Goal: Task Accomplishment & Management: Manage account settings

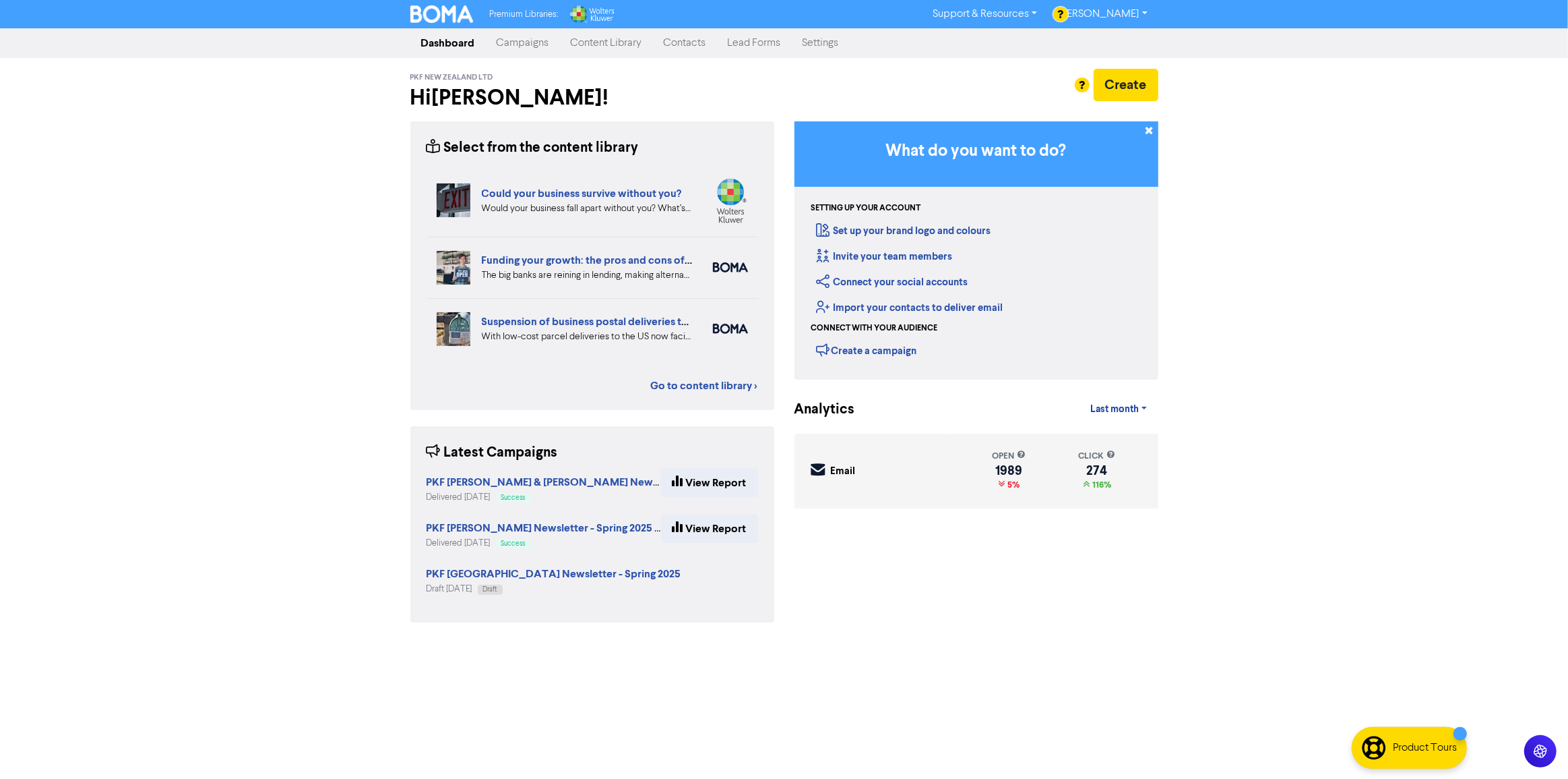
click at [525, 36] on link "Campaigns" at bounding box center [523, 43] width 74 height 27
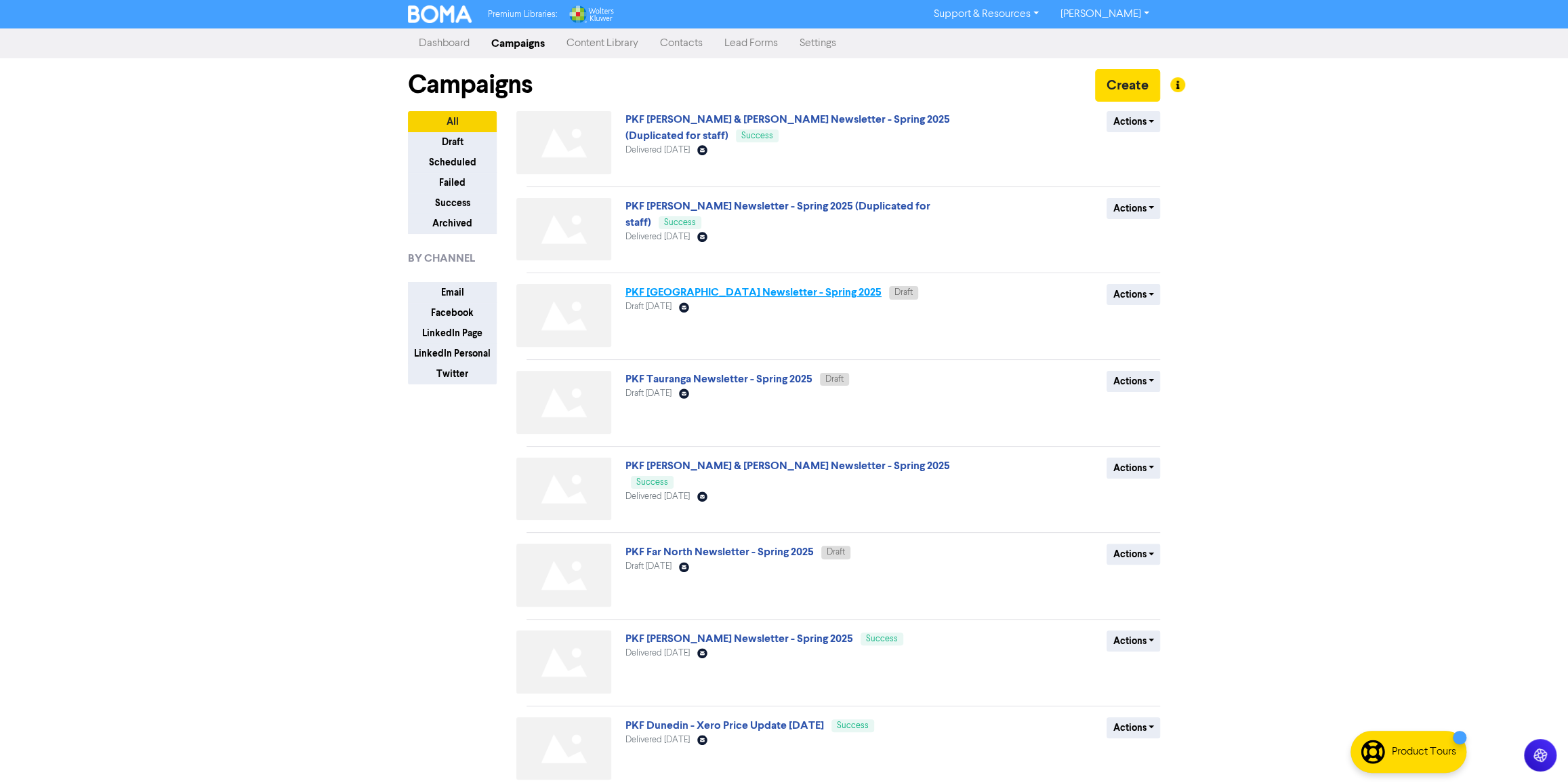
click at [787, 292] on link "PKF [GEOGRAPHIC_DATA] Newsletter - Spring 2025" at bounding box center [753, 292] width 256 height 14
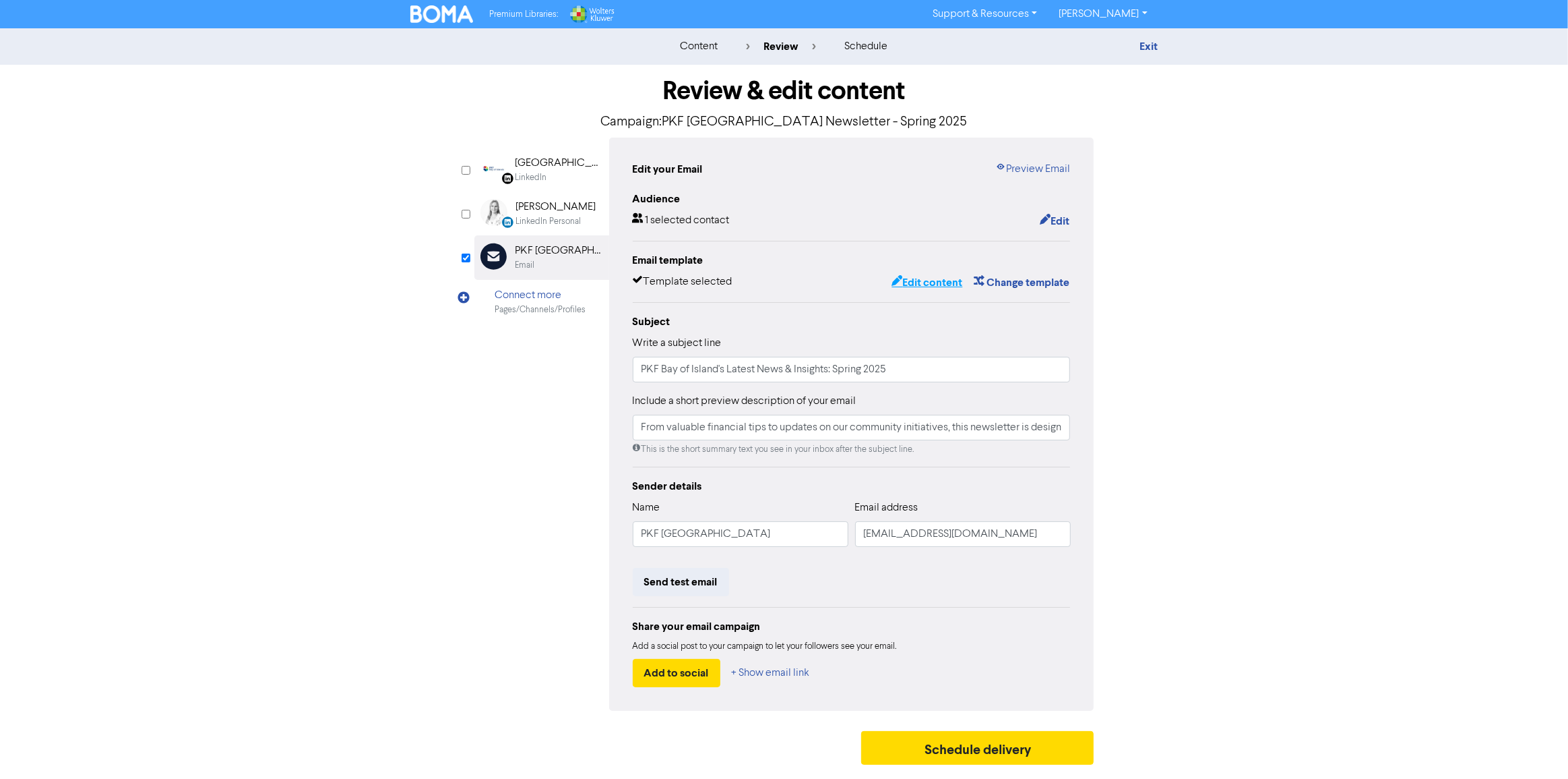
click at [947, 283] on button "Edit content" at bounding box center [926, 282] width 72 height 17
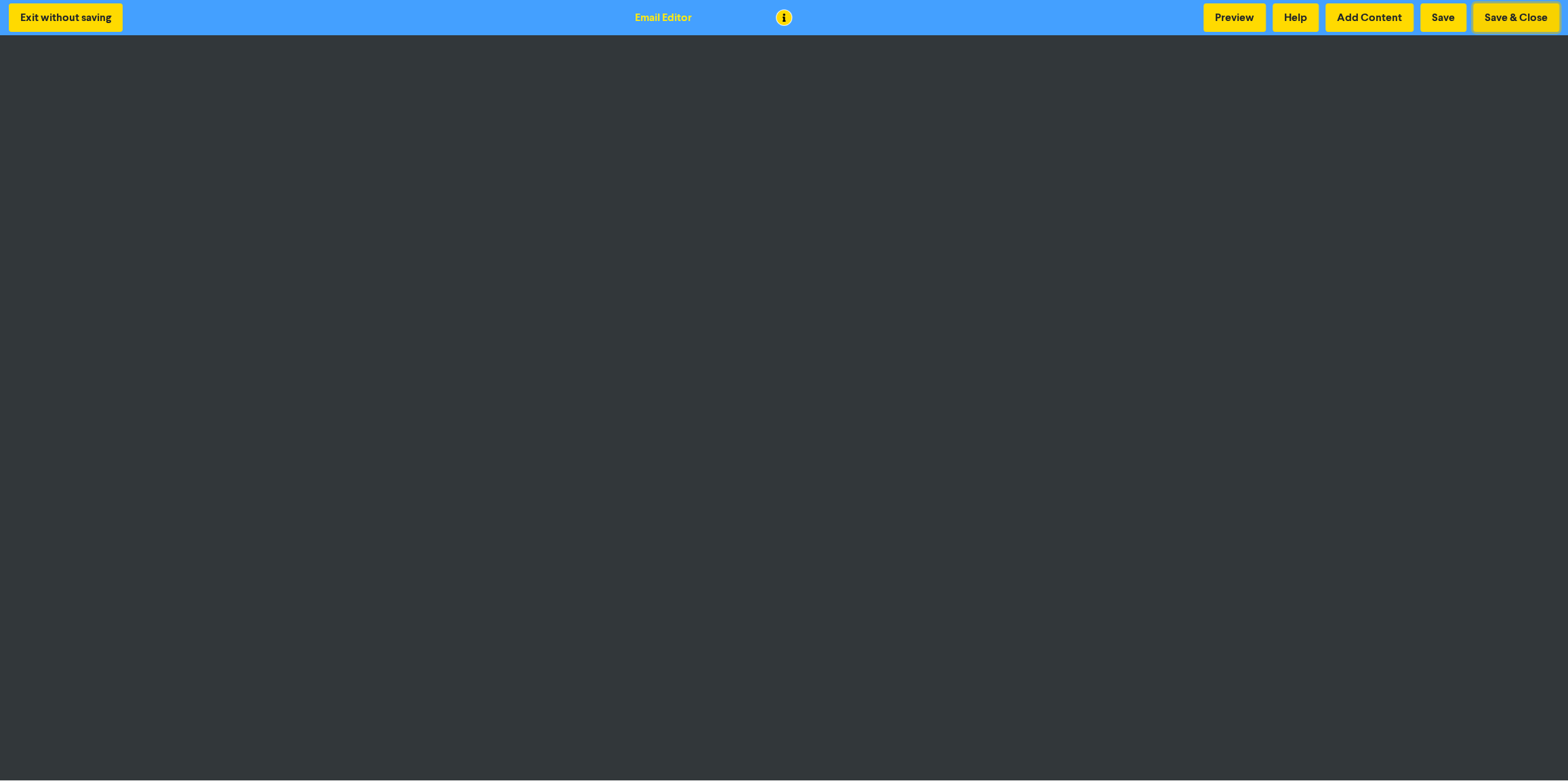
click at [1528, 22] on button "Save & Close" at bounding box center [1516, 17] width 86 height 29
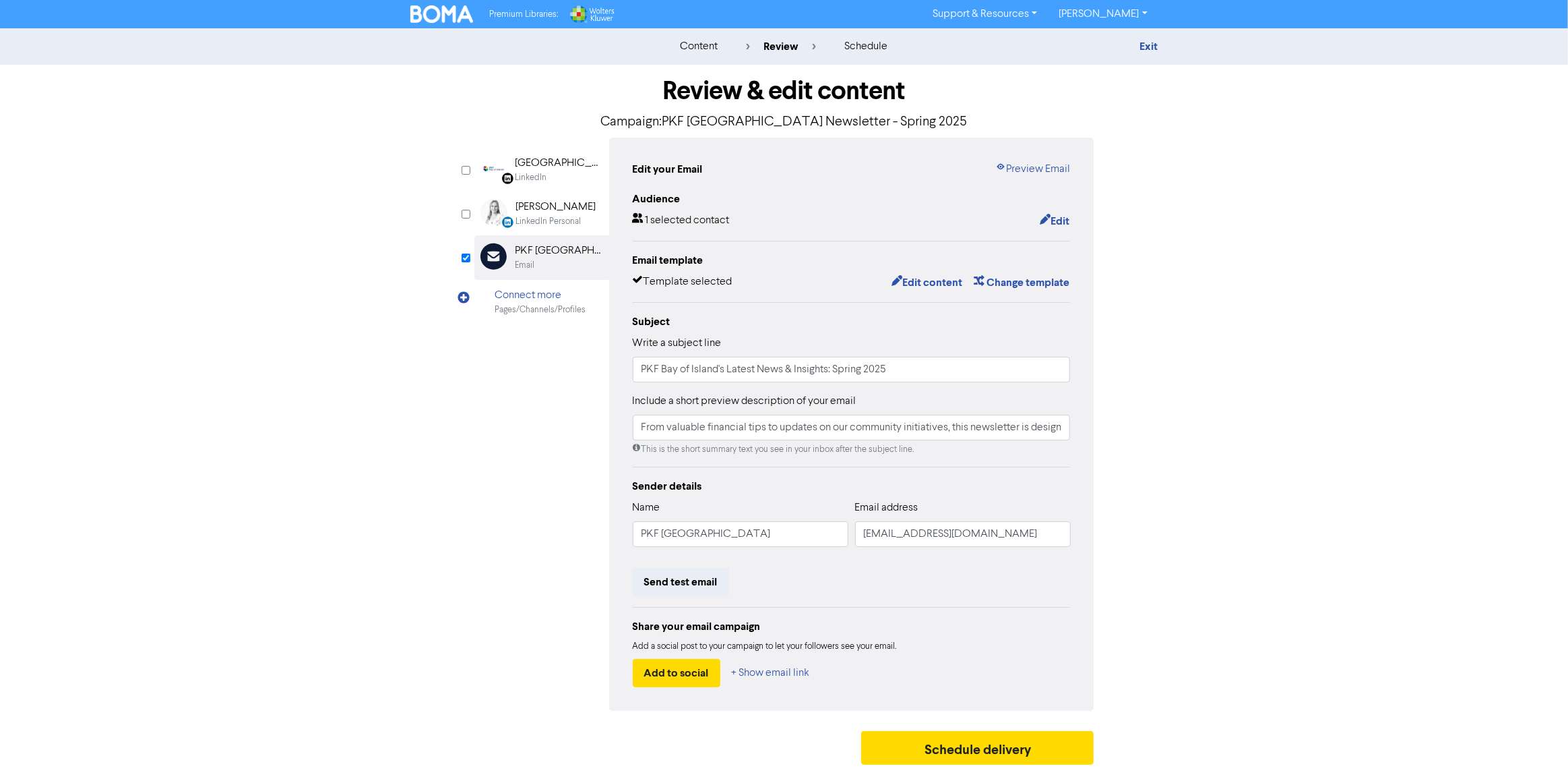
click at [441, 20] on img at bounding box center [442, 14] width 63 height 17
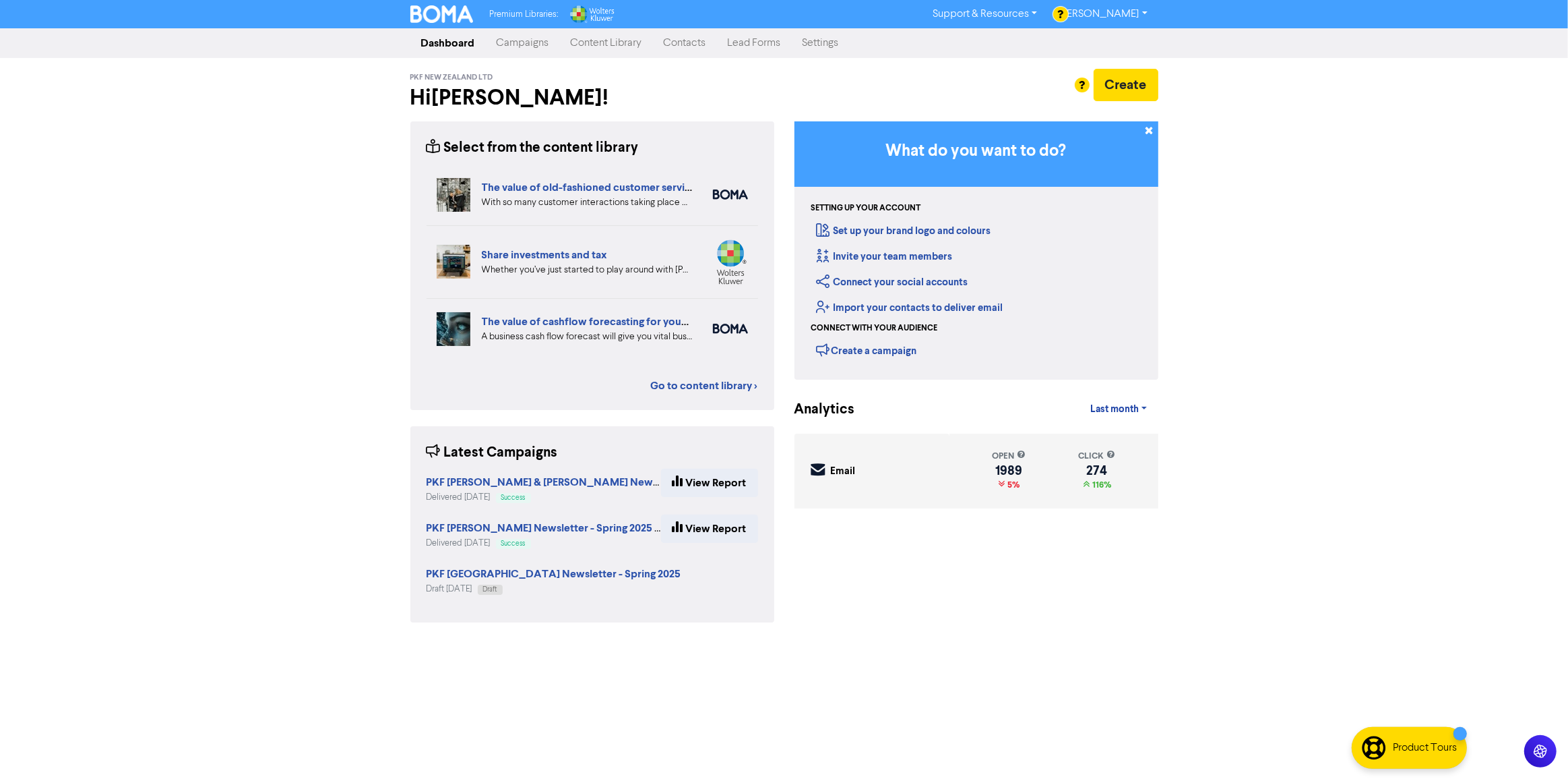
click at [517, 38] on link "Campaigns" at bounding box center [523, 43] width 74 height 27
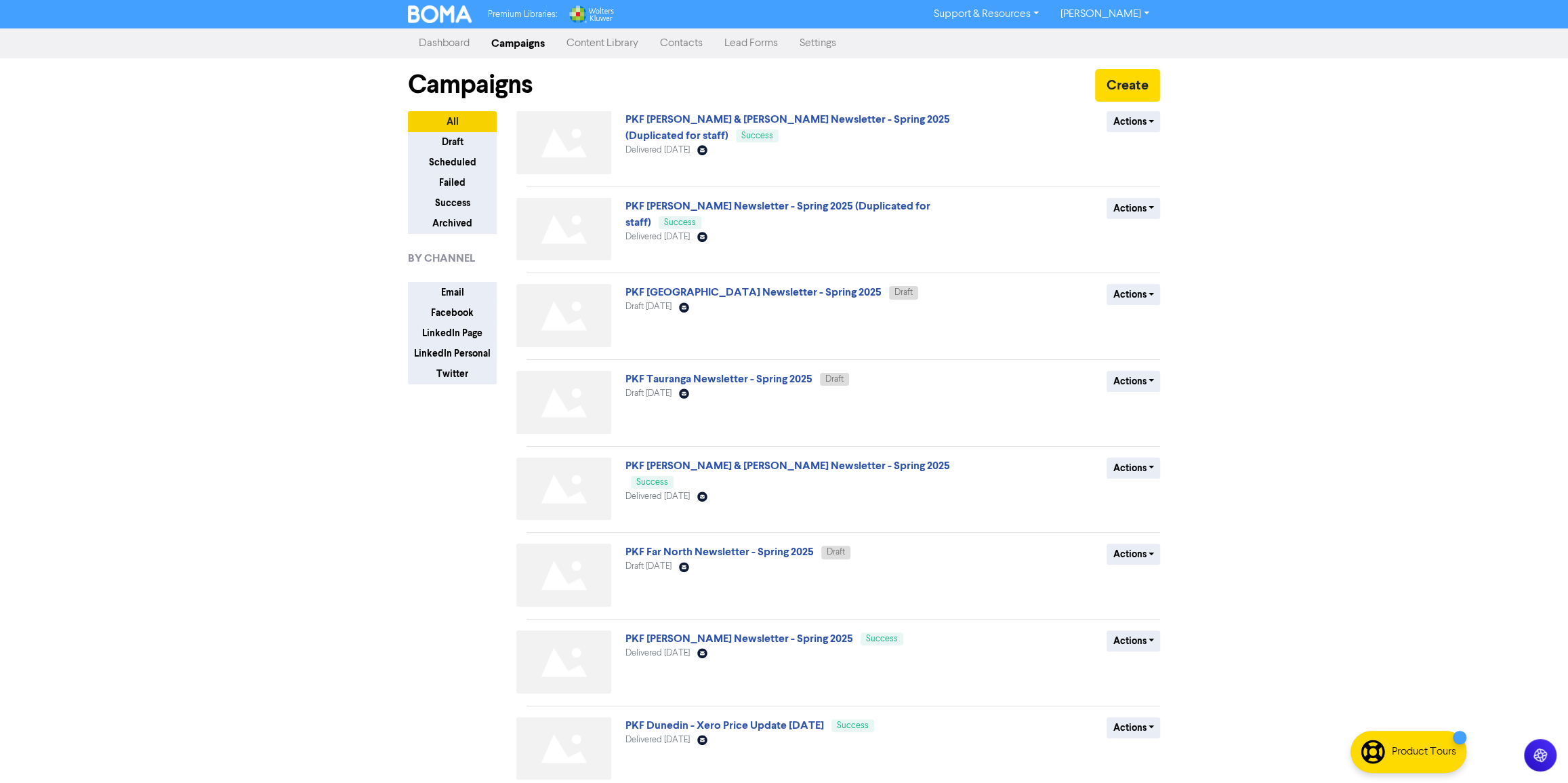
scroll to position [229, 0]
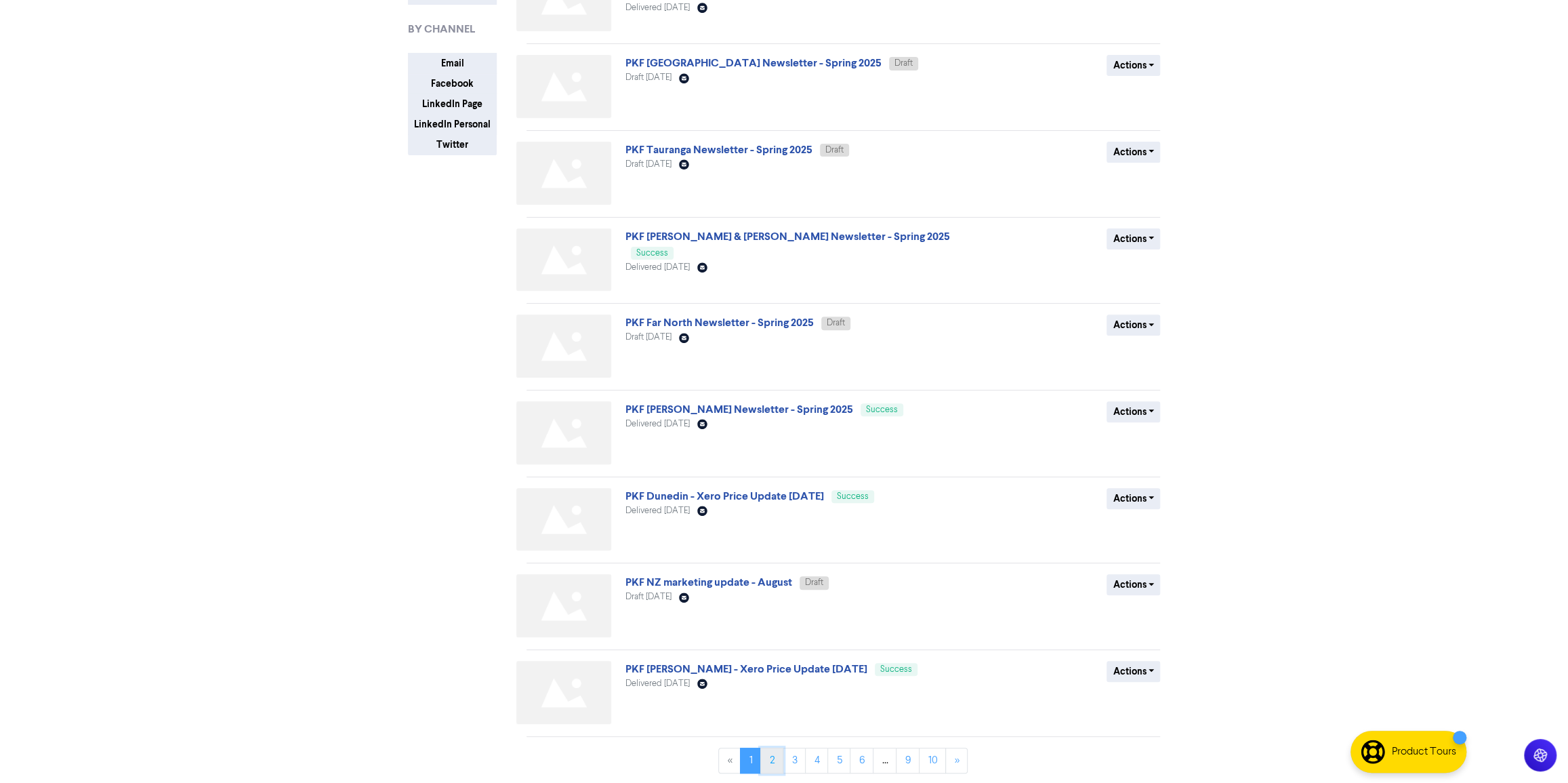
click at [775, 762] on link "2" at bounding box center [772, 759] width 23 height 25
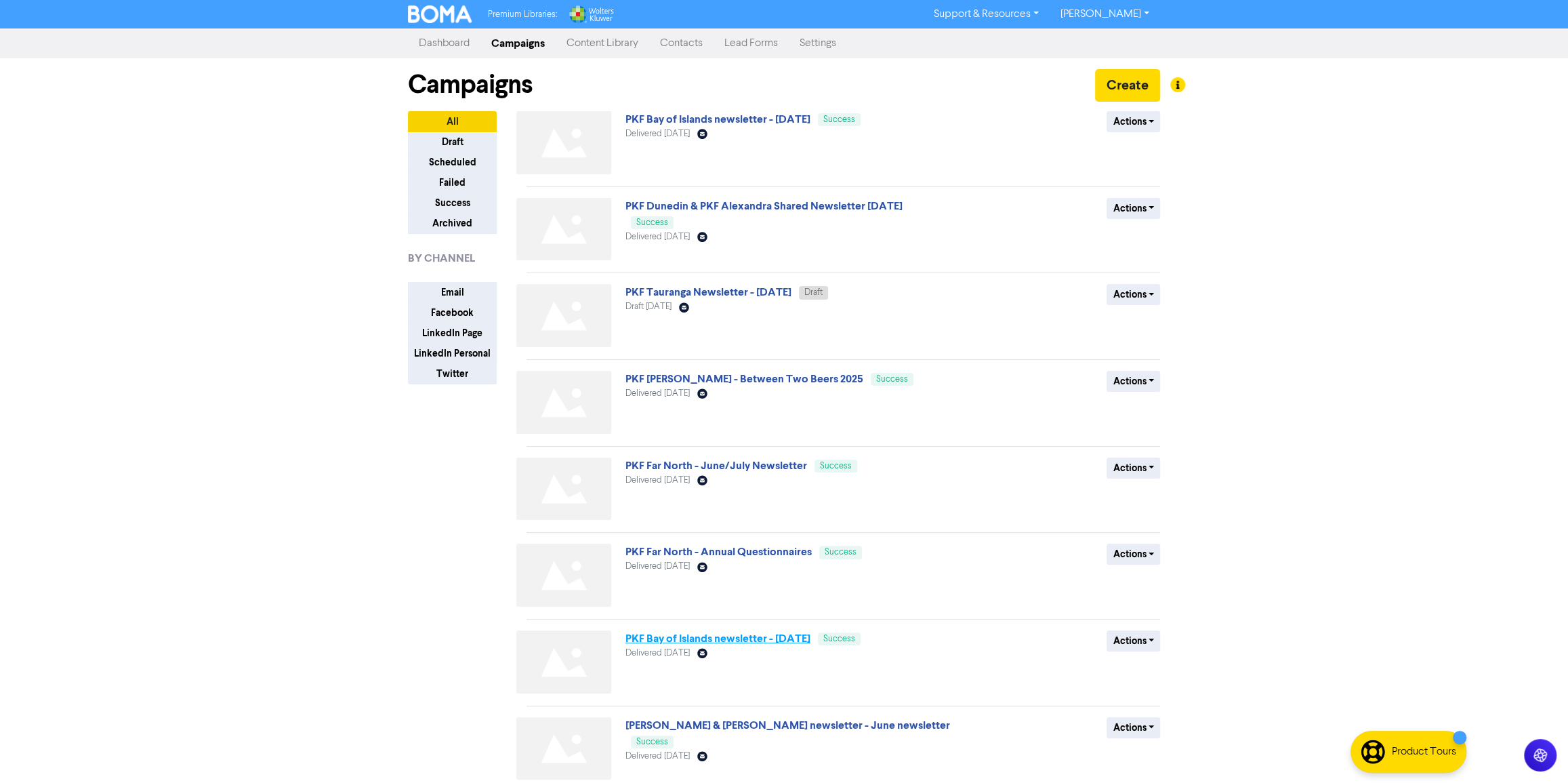
click at [796, 642] on link "PKF Bay of Islands newsletter - June 2025" at bounding box center [718, 638] width 185 height 14
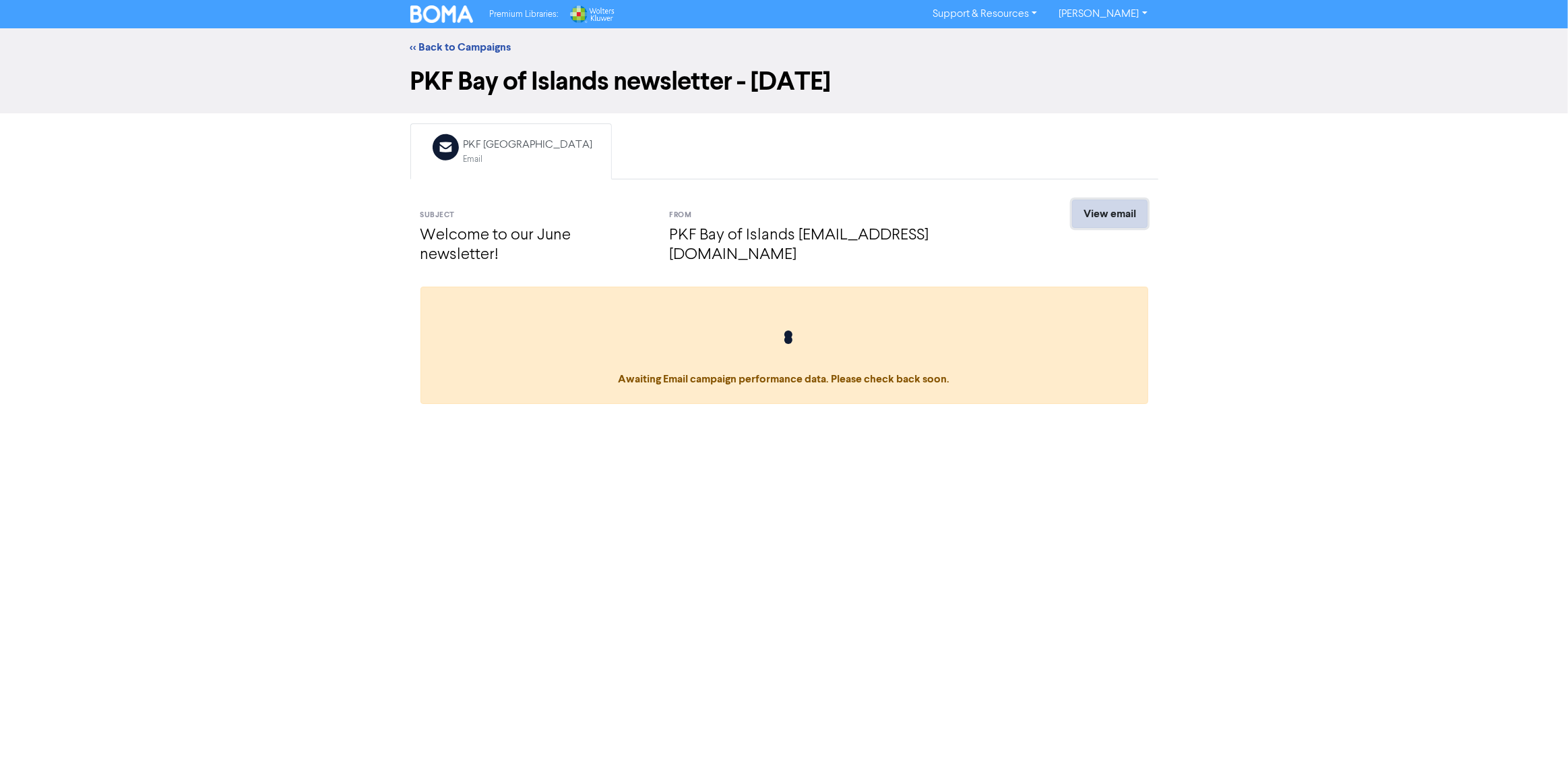
click at [1108, 215] on link "View email" at bounding box center [1110, 214] width 76 height 29
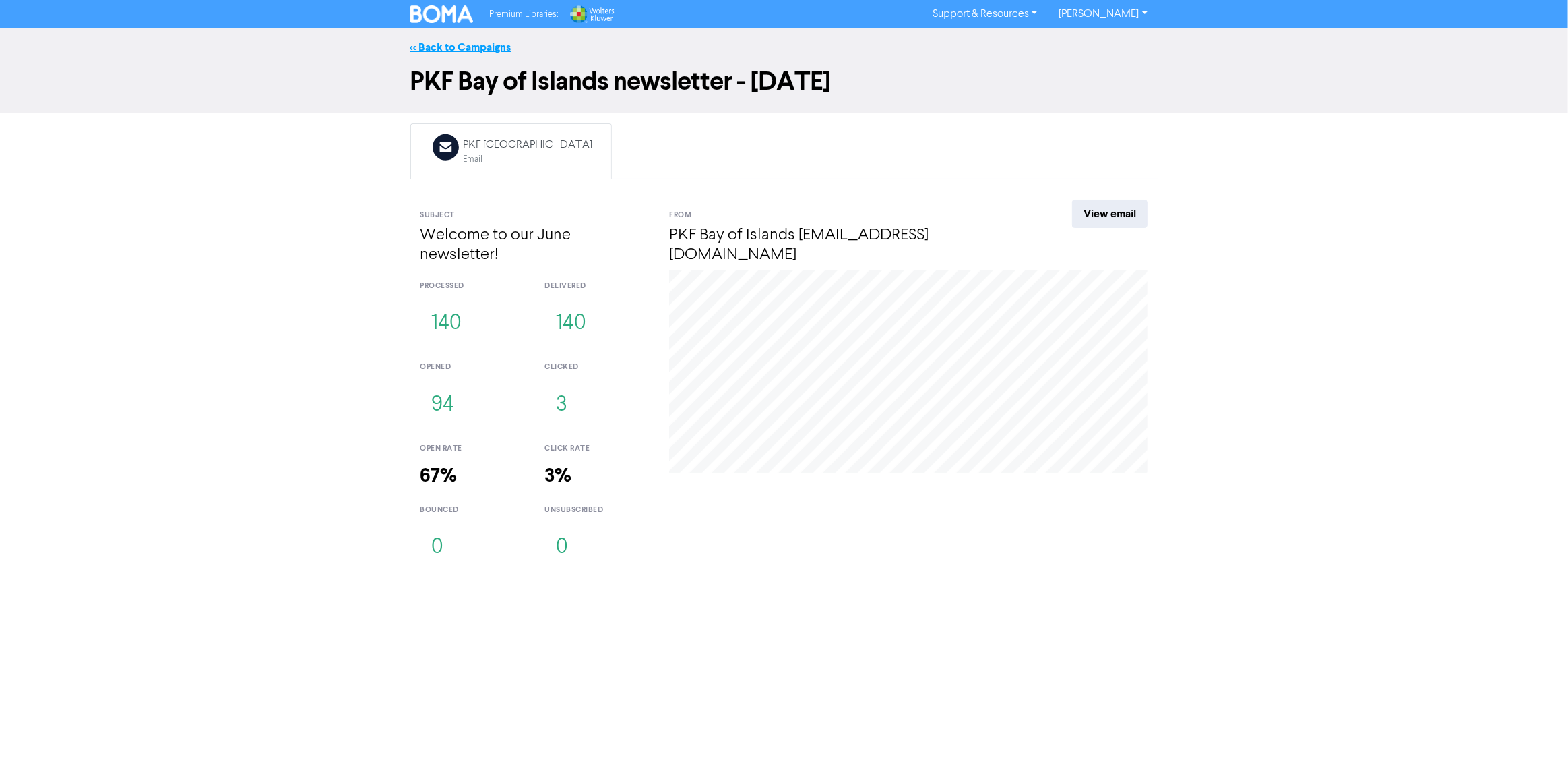
click at [444, 49] on link "<< Back to Campaigns" at bounding box center [461, 48] width 101 height 14
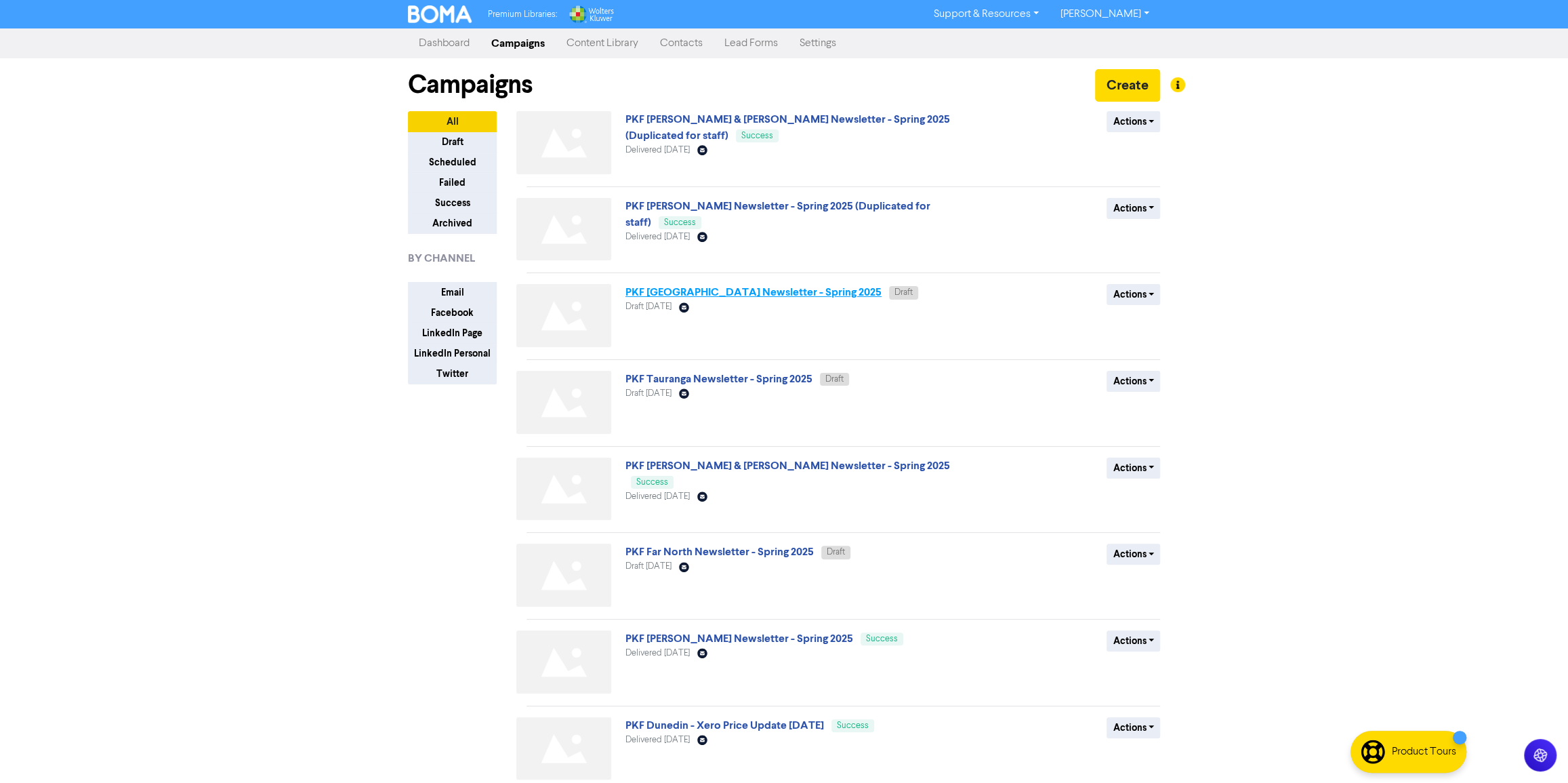
click at [789, 287] on link "PKF [GEOGRAPHIC_DATA] Newsletter - Spring 2025" at bounding box center [753, 292] width 256 height 14
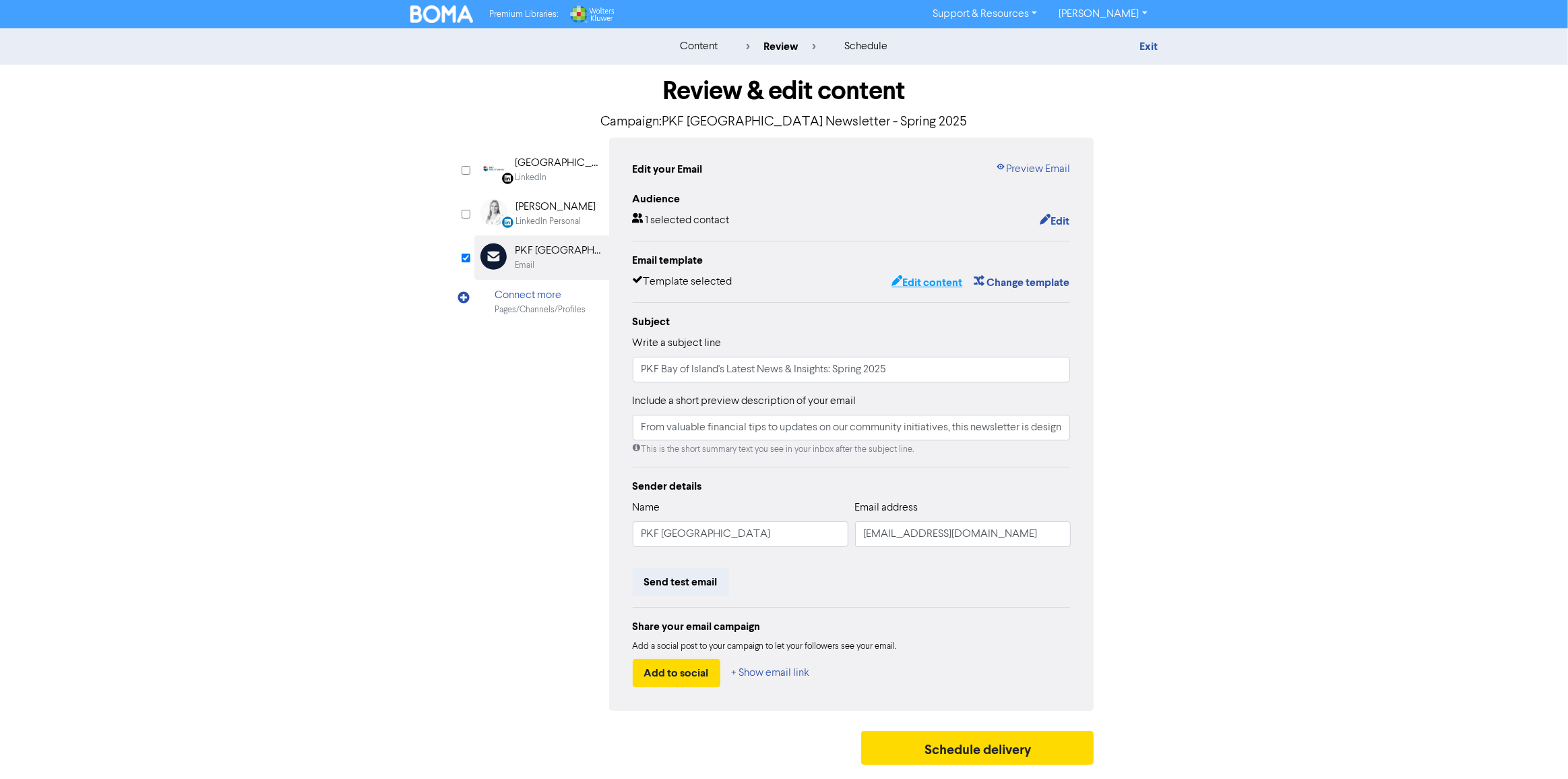
click at [942, 285] on button "Edit content" at bounding box center [926, 282] width 72 height 17
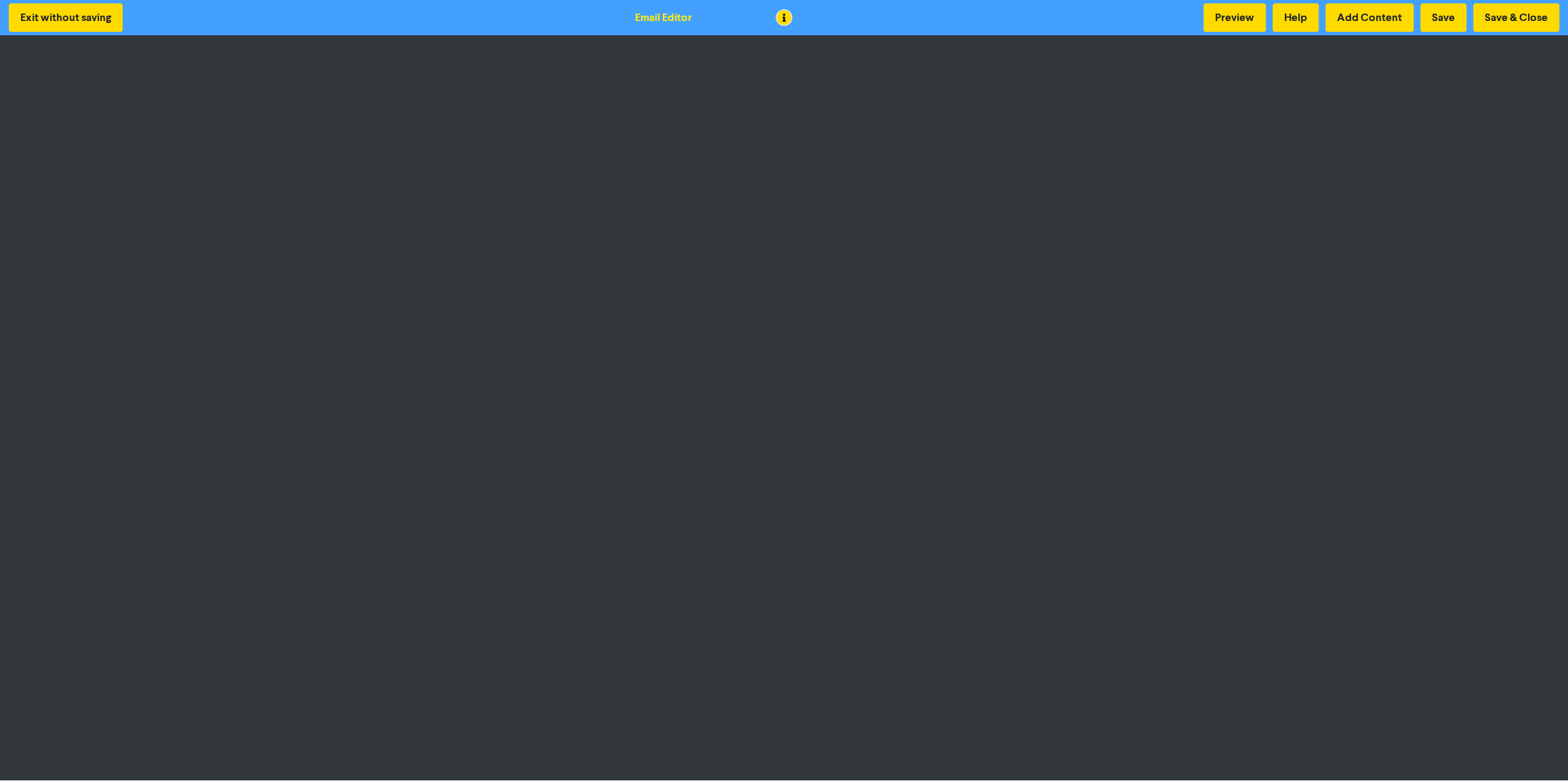
scroll to position [2, 0]
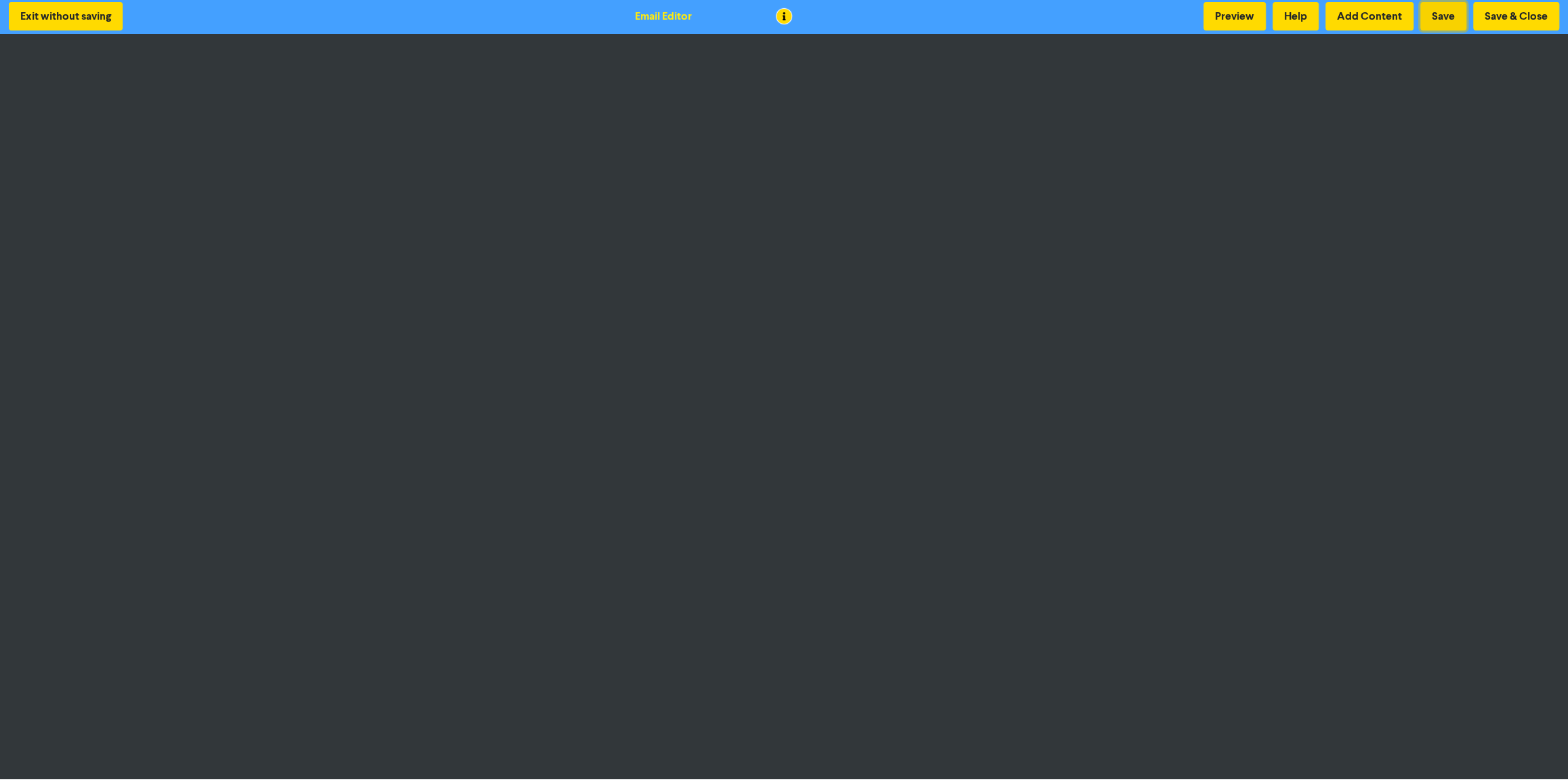
click at [1448, 14] on button "Save" at bounding box center [1443, 16] width 46 height 29
click at [1497, 16] on button "Save & Close" at bounding box center [1516, 16] width 86 height 29
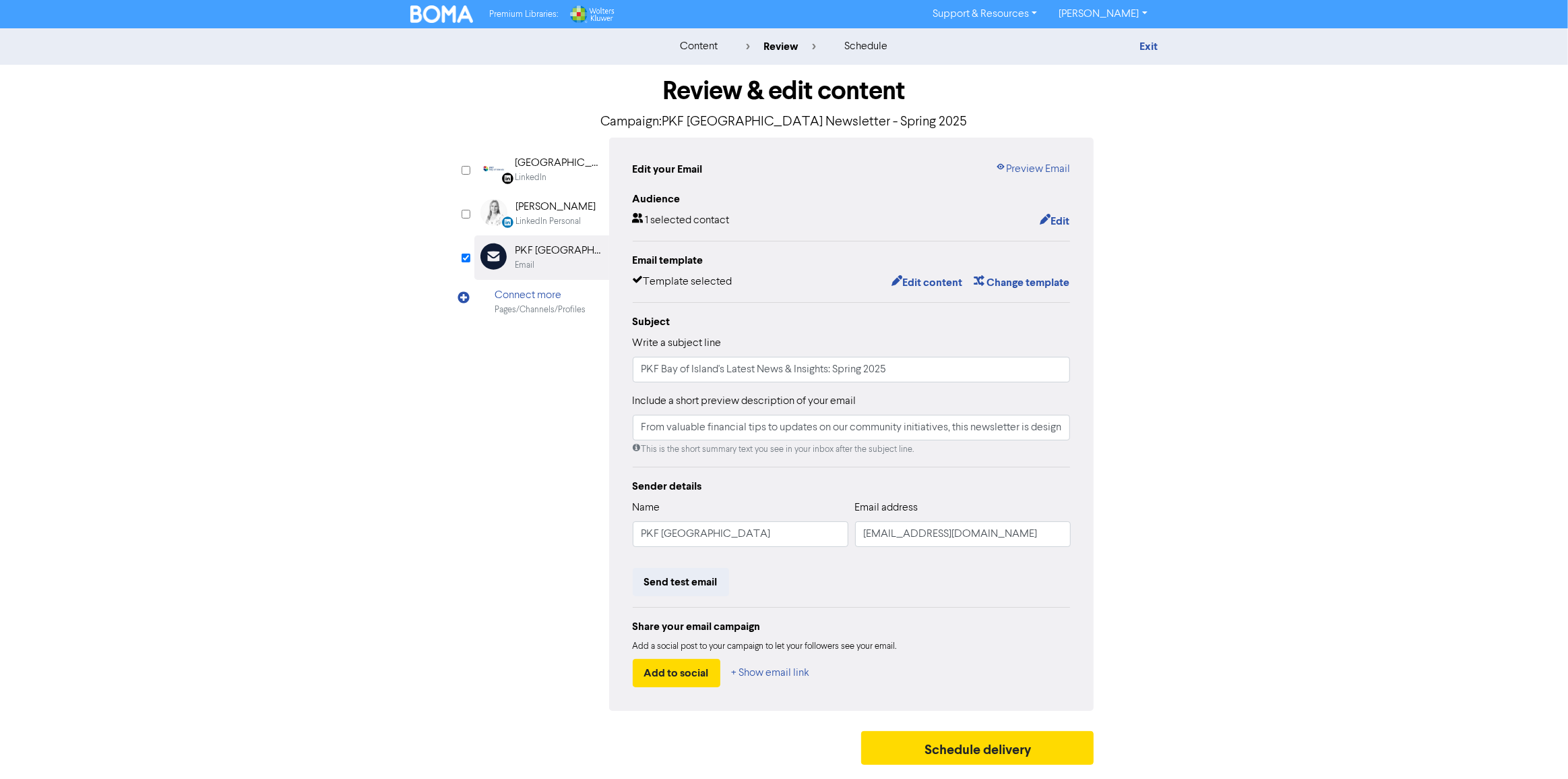
click at [445, 14] on img at bounding box center [442, 14] width 63 height 17
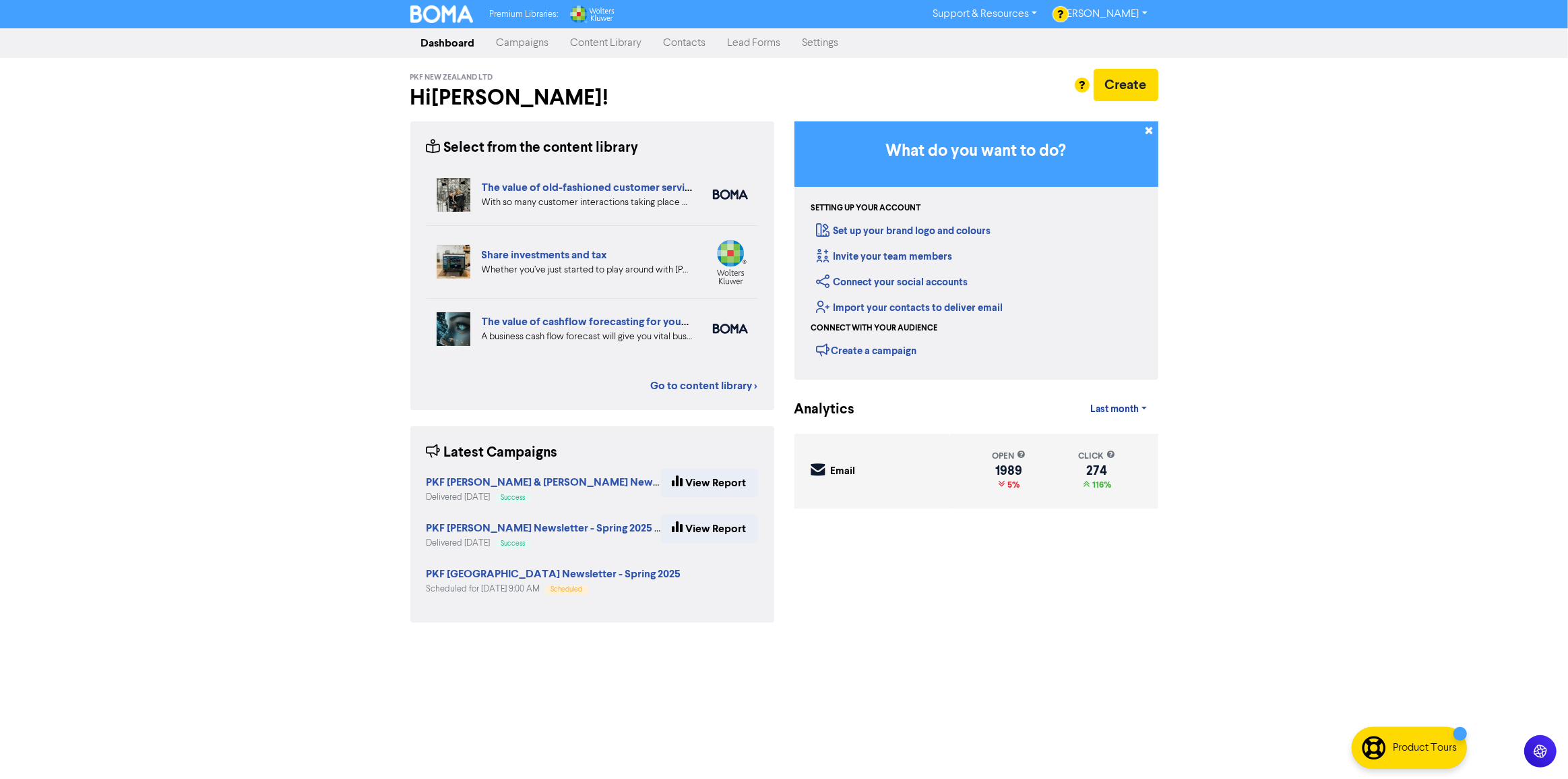
click at [592, 50] on link "Content Library" at bounding box center [606, 43] width 93 height 27
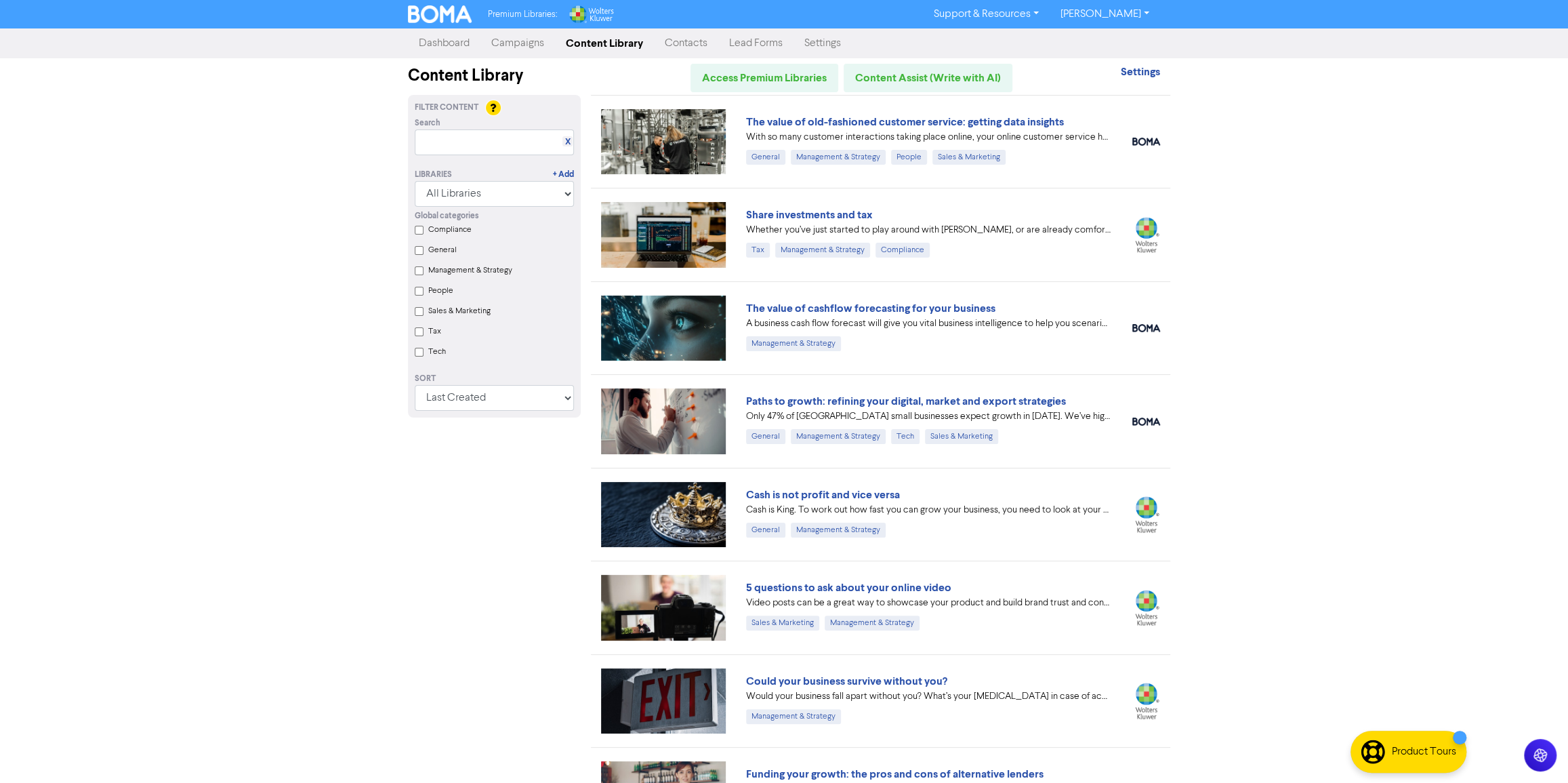
click at [518, 38] on link "Campaigns" at bounding box center [517, 43] width 74 height 27
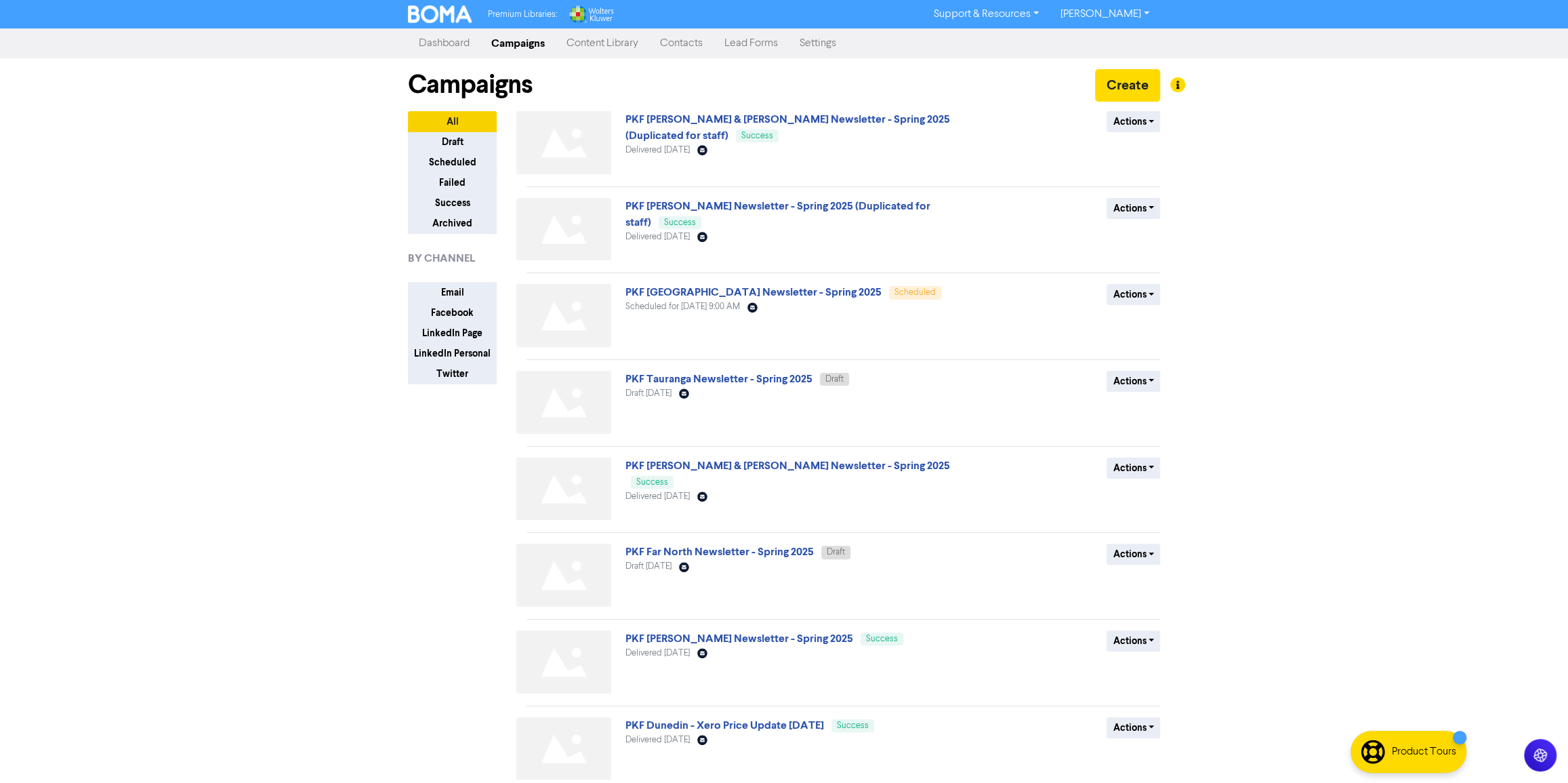
scroll to position [229, 0]
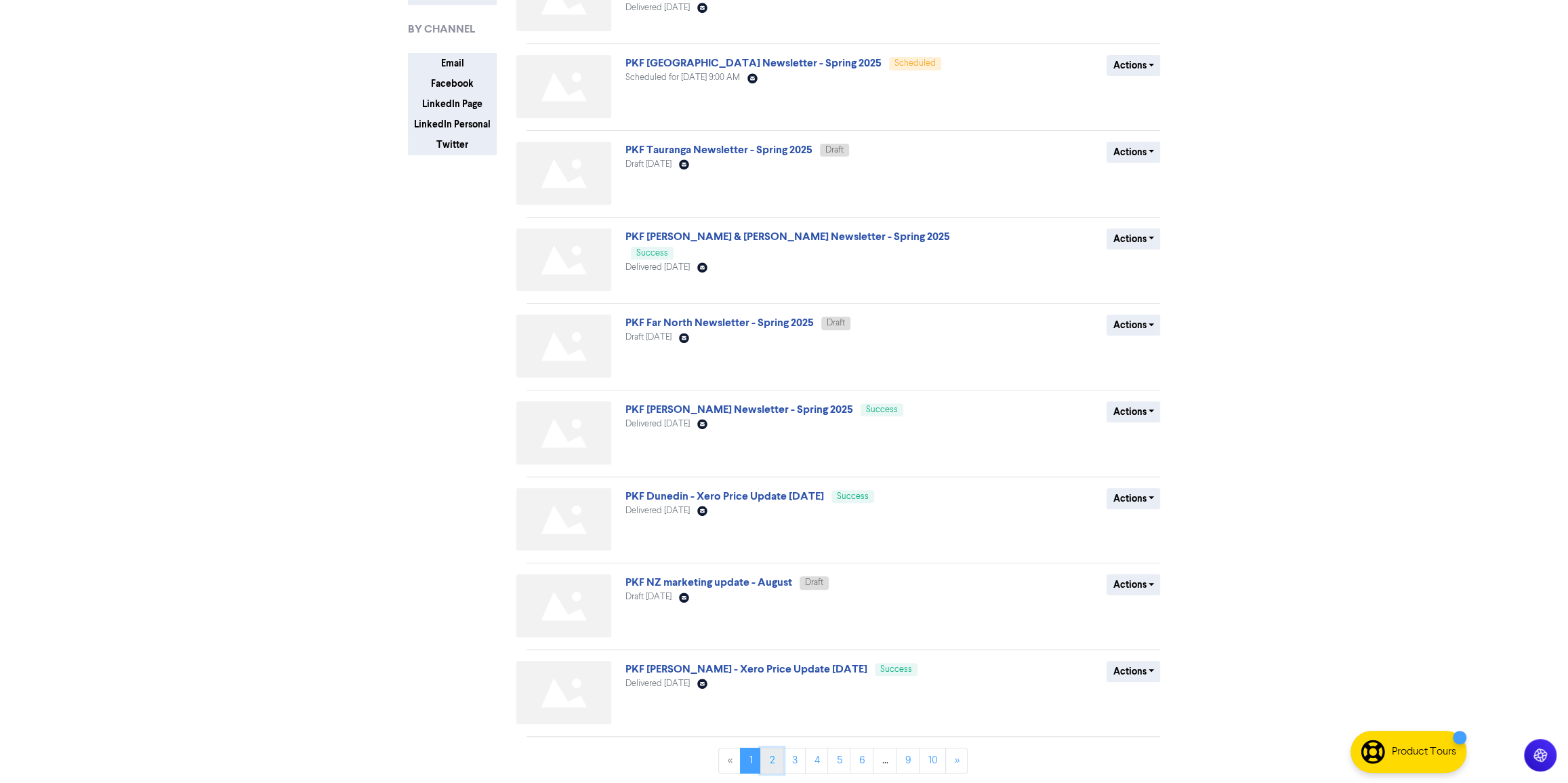
click at [771, 765] on link "2" at bounding box center [772, 759] width 23 height 25
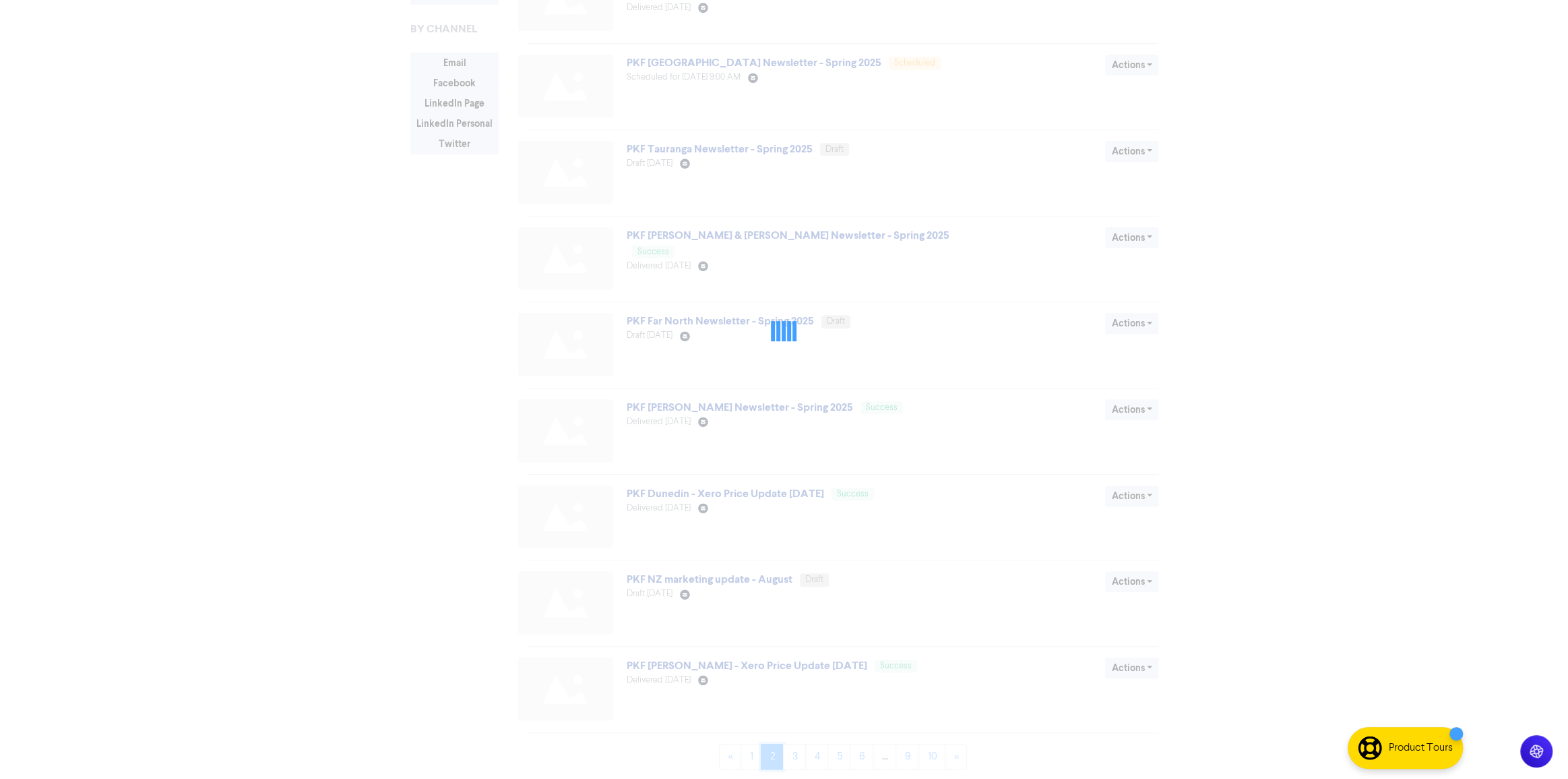
scroll to position [0, 0]
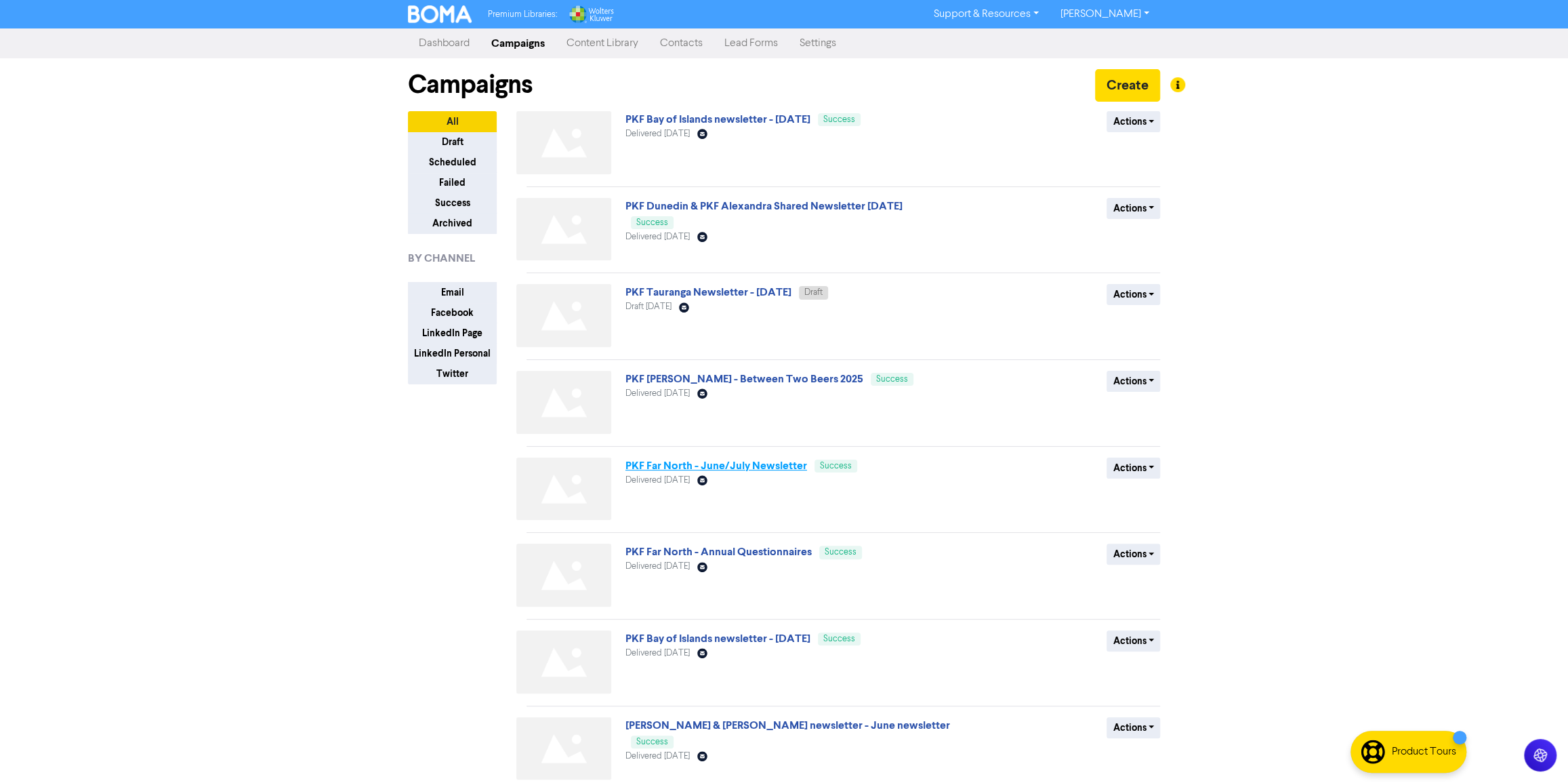
click at [749, 469] on link "PKF Far North - June/July Newsletter" at bounding box center [716, 466] width 182 height 14
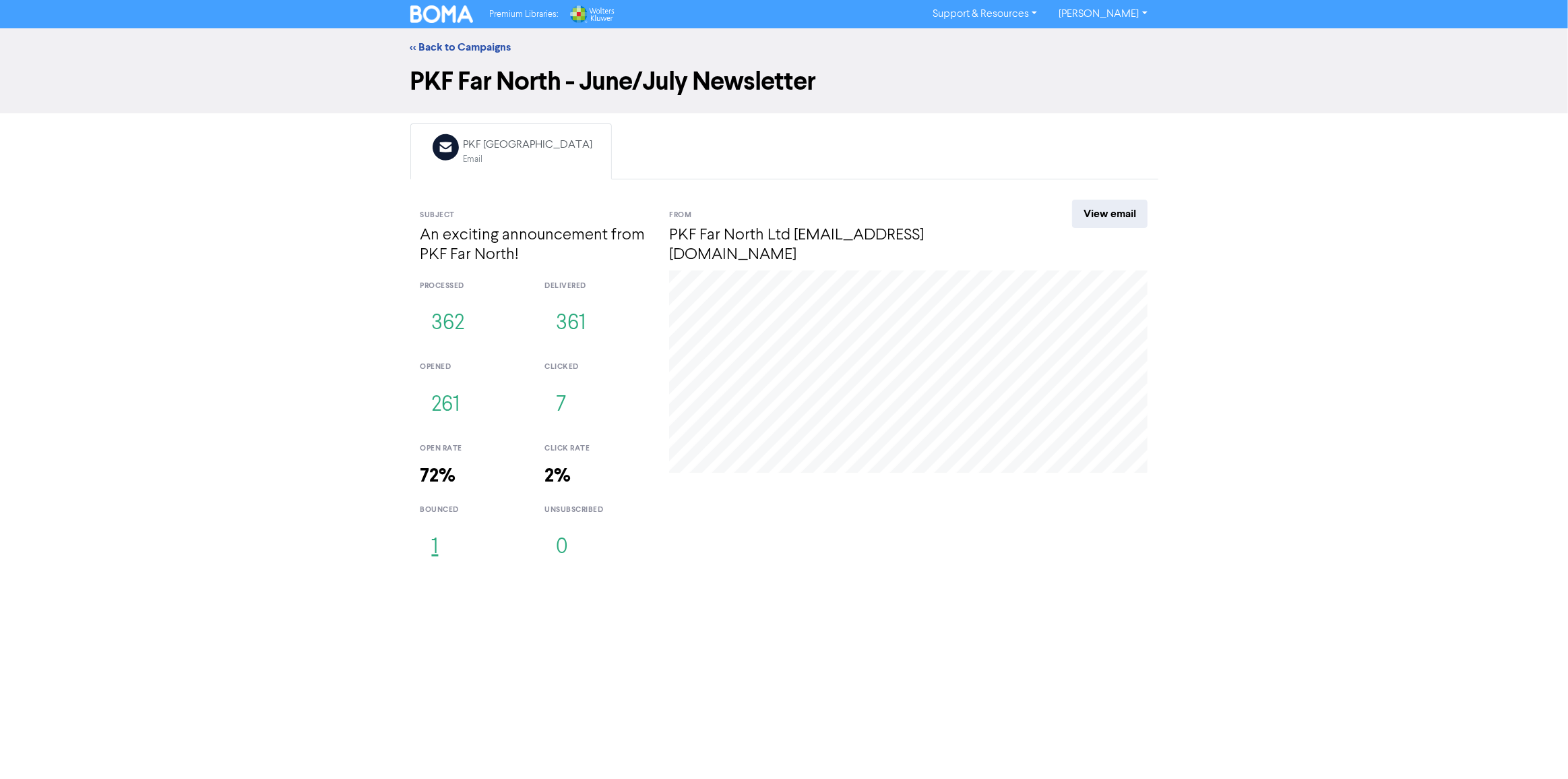
click at [432, 553] on button "1" at bounding box center [435, 547] width 30 height 44
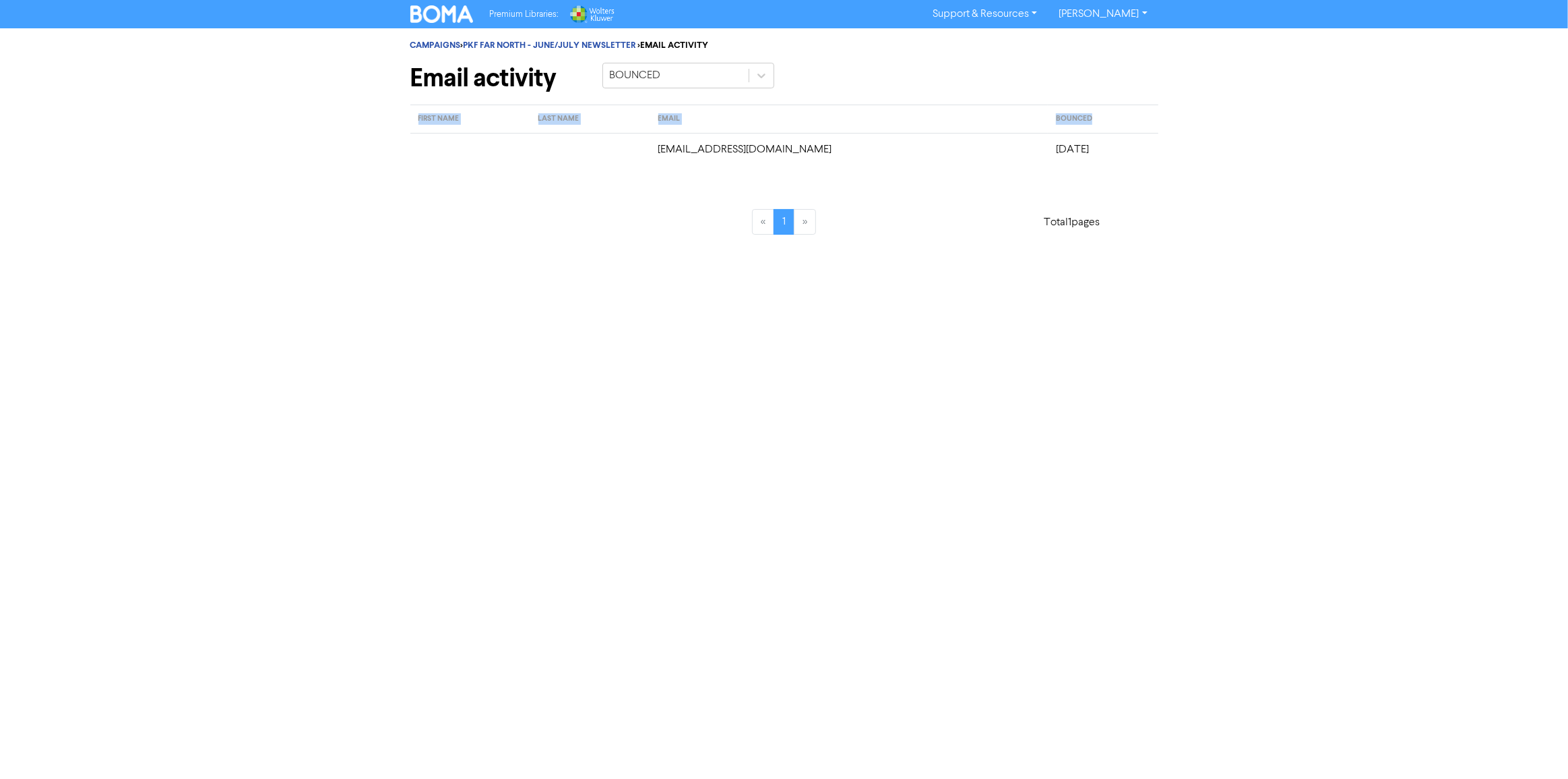
drag, startPoint x: 637, startPoint y: 146, endPoint x: 1170, endPoint y: 128, distance: 533.3
click at [1170, 128] on div "CAMPAIGNS > PKF FAR NORTH - JUNE/JULY NEWSLETTER > EMAIL ACTIVITY Email activit…" at bounding box center [784, 140] width 1568 height 222
copy table "FIRST NAME LAST NAME EMAIL BOUNCED"
click at [552, 36] on div "CAMPAIGNS > PKF FAR NORTH - JUNE/JULY NEWSLETTER > EMAIL ACTIVITY Email activit…" at bounding box center [785, 67] width 748 height 76
click at [438, 44] on link "CAMPAIGNS" at bounding box center [436, 45] width 50 height 10
